Goal: Information Seeking & Learning: Find specific fact

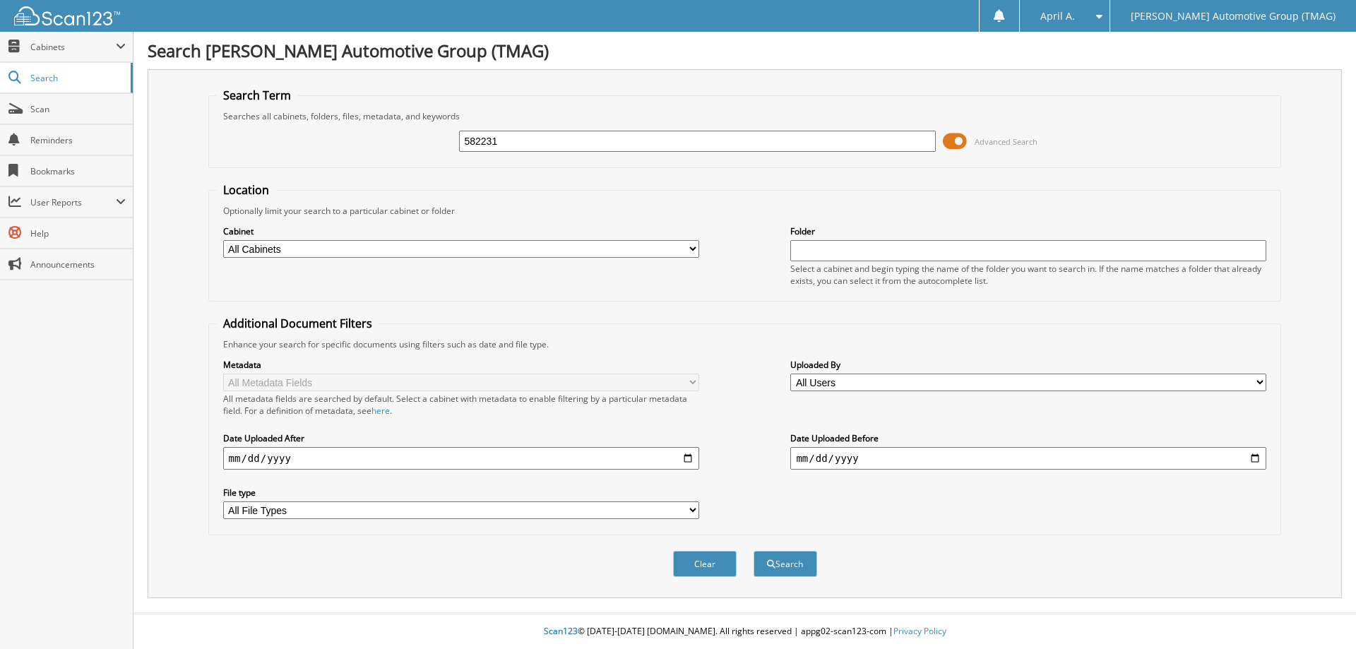
type input "582231"
click at [754, 551] on button "Search" at bounding box center [786, 564] width 64 height 26
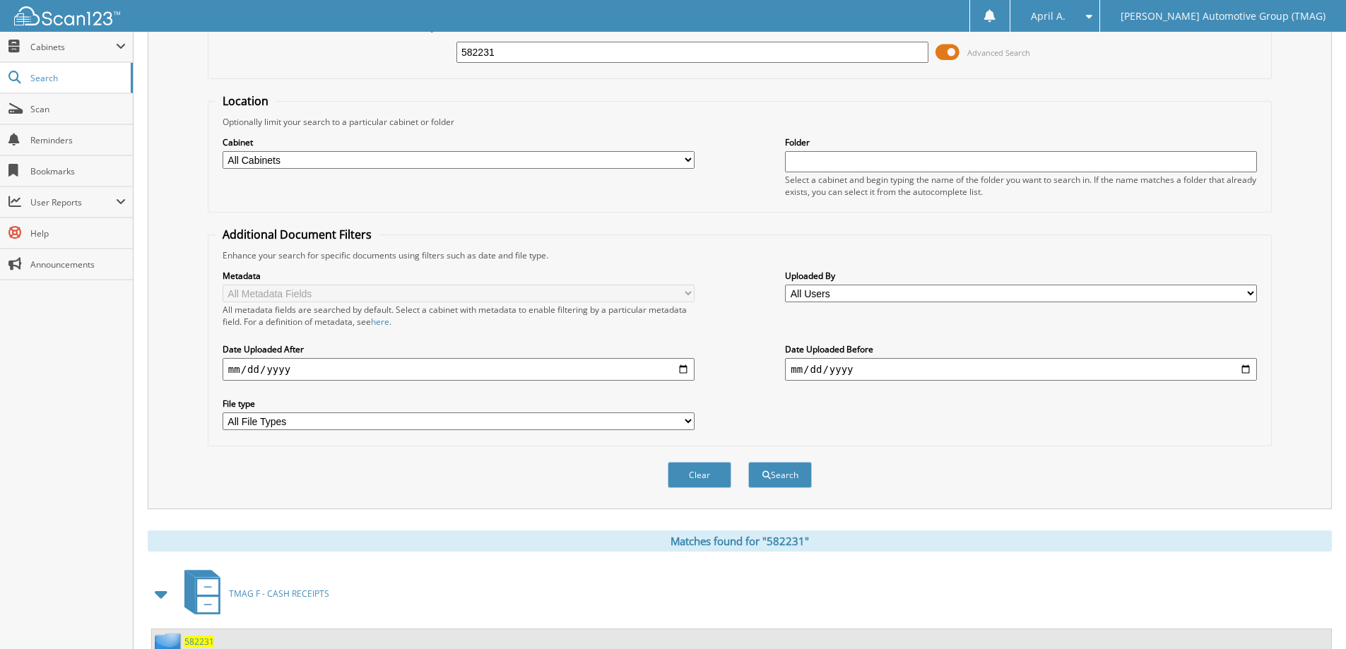
scroll to position [141, 0]
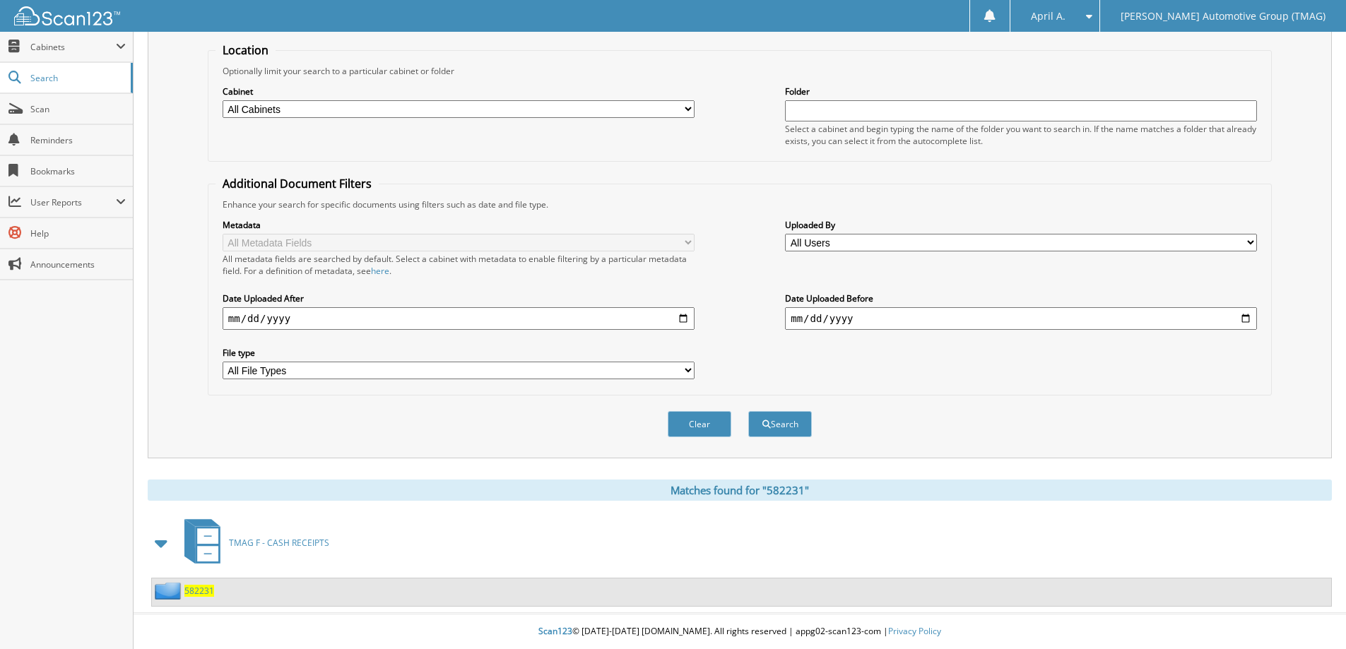
click at [198, 593] on span "582231" at bounding box center [199, 591] width 30 height 12
